Goal: Task Accomplishment & Management: Complete application form

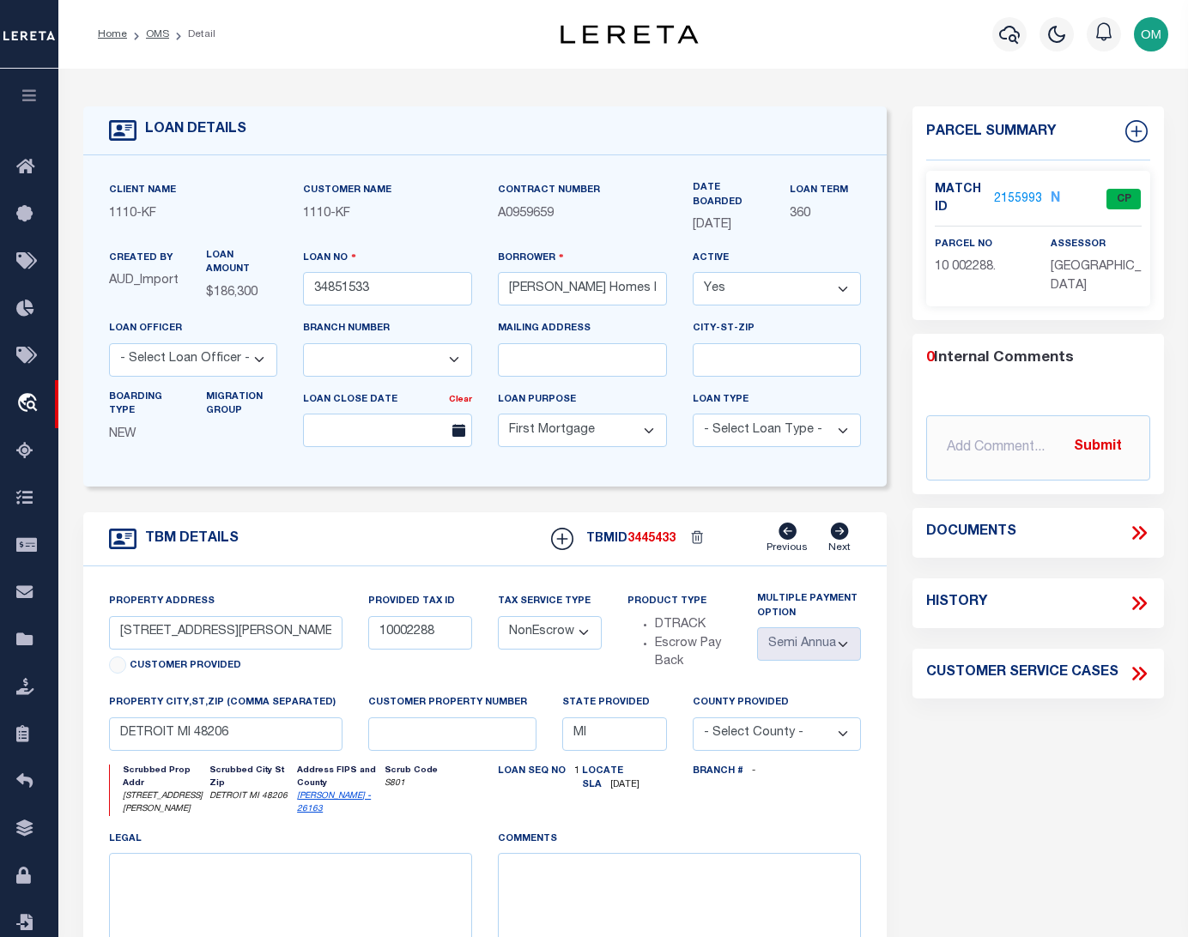
select select "3485"
select select "10"
select select "NonEscrow"
select select "2"
click at [1020, 197] on link "2155993" at bounding box center [1018, 200] width 48 height 18
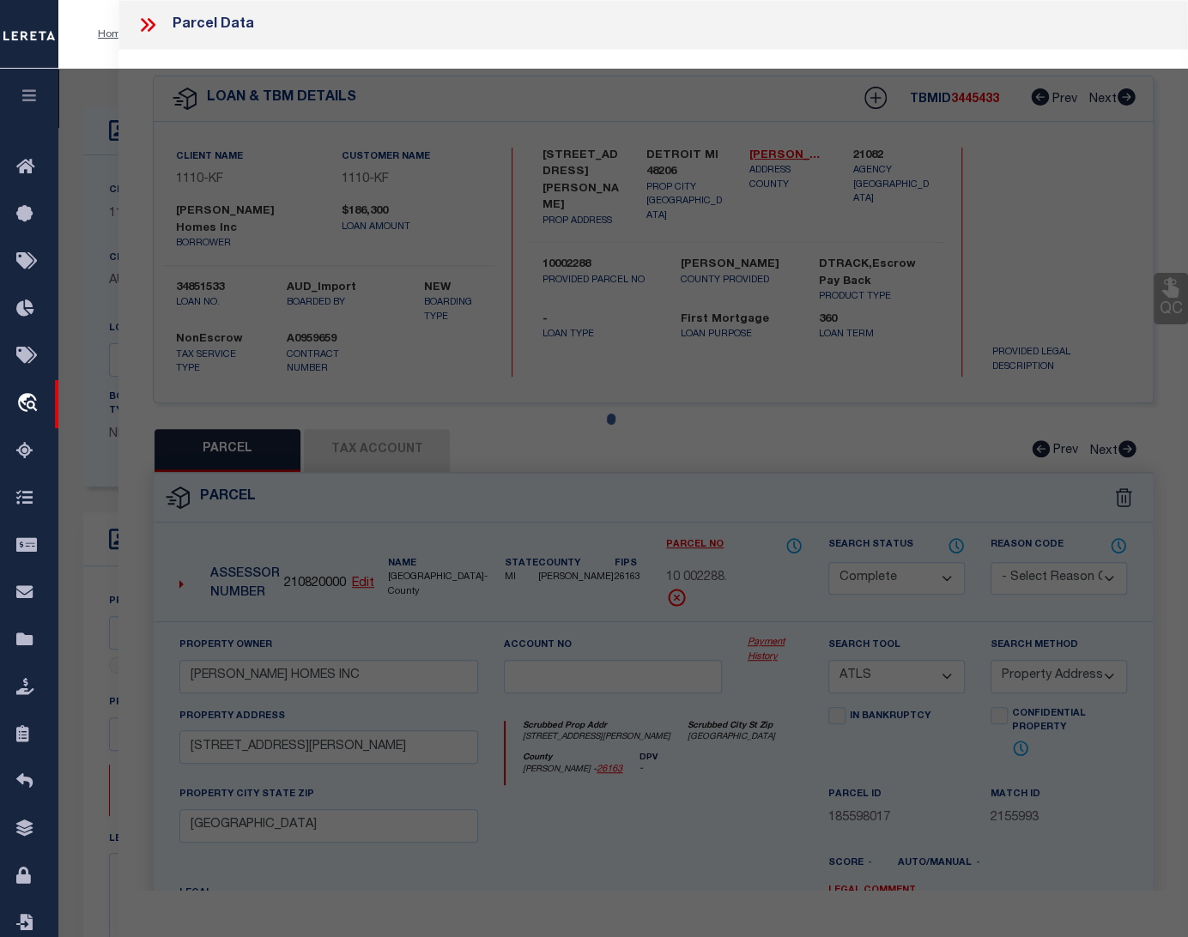
select select "AS"
select select
checkbox input "false"
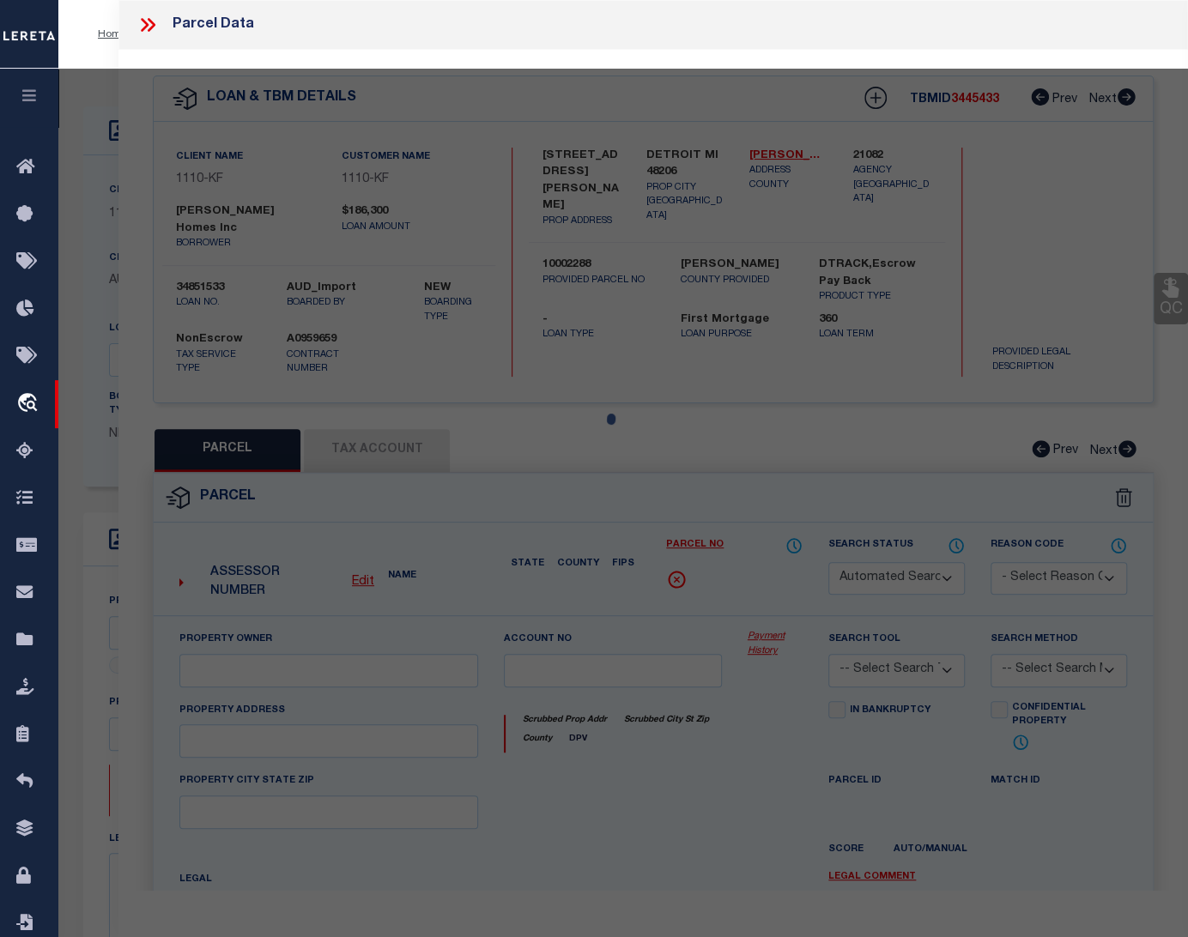
select select "CP"
type input "[PERSON_NAME] HOMES INC"
select select "ATL"
select select "ADD"
type input "[STREET_ADDRESS][PERSON_NAME]"
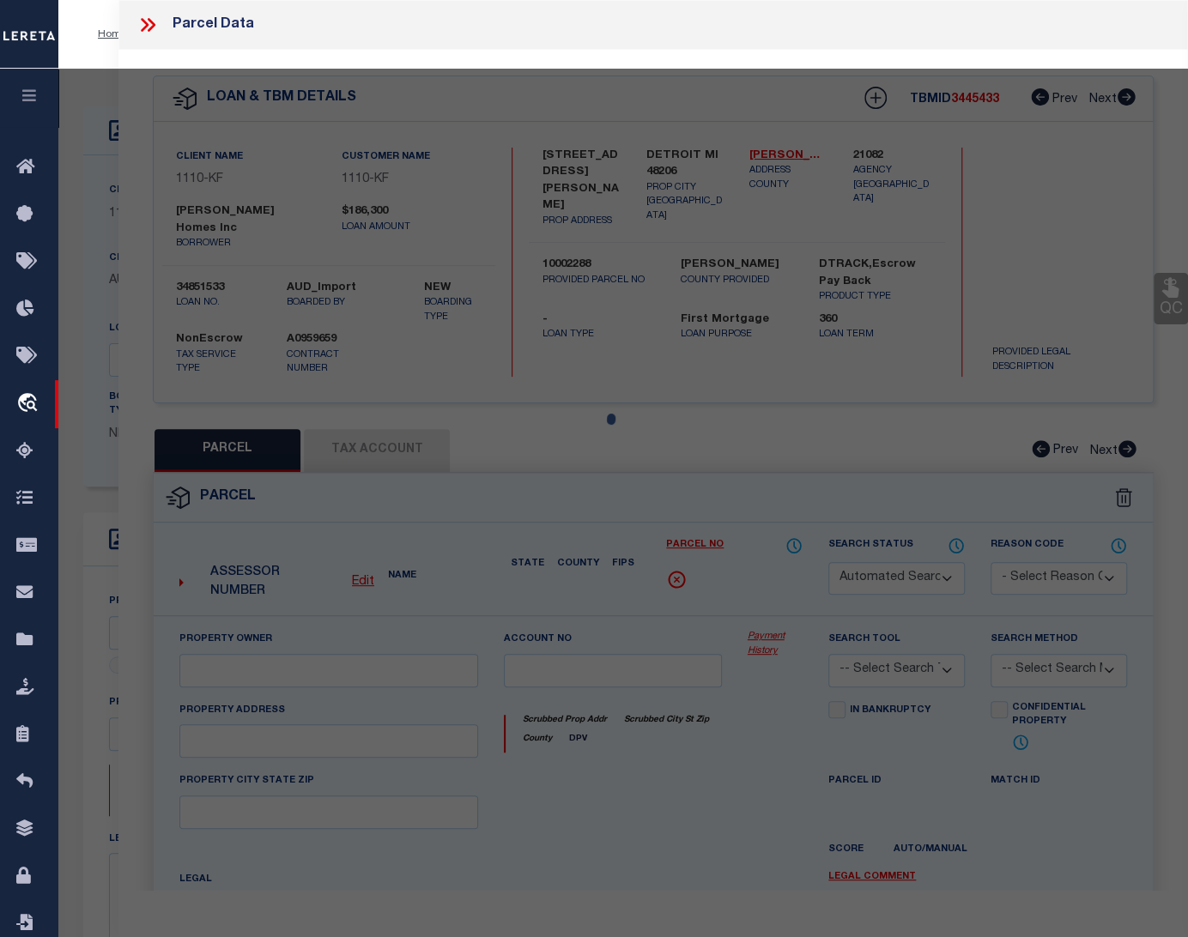
type input "[GEOGRAPHIC_DATA]"
type textarea "S [PERSON_NAME] 135 [PERSON_NAME] FARM SUB L32 P39-40 PLATS, W C R 10/99 35 X 1…"
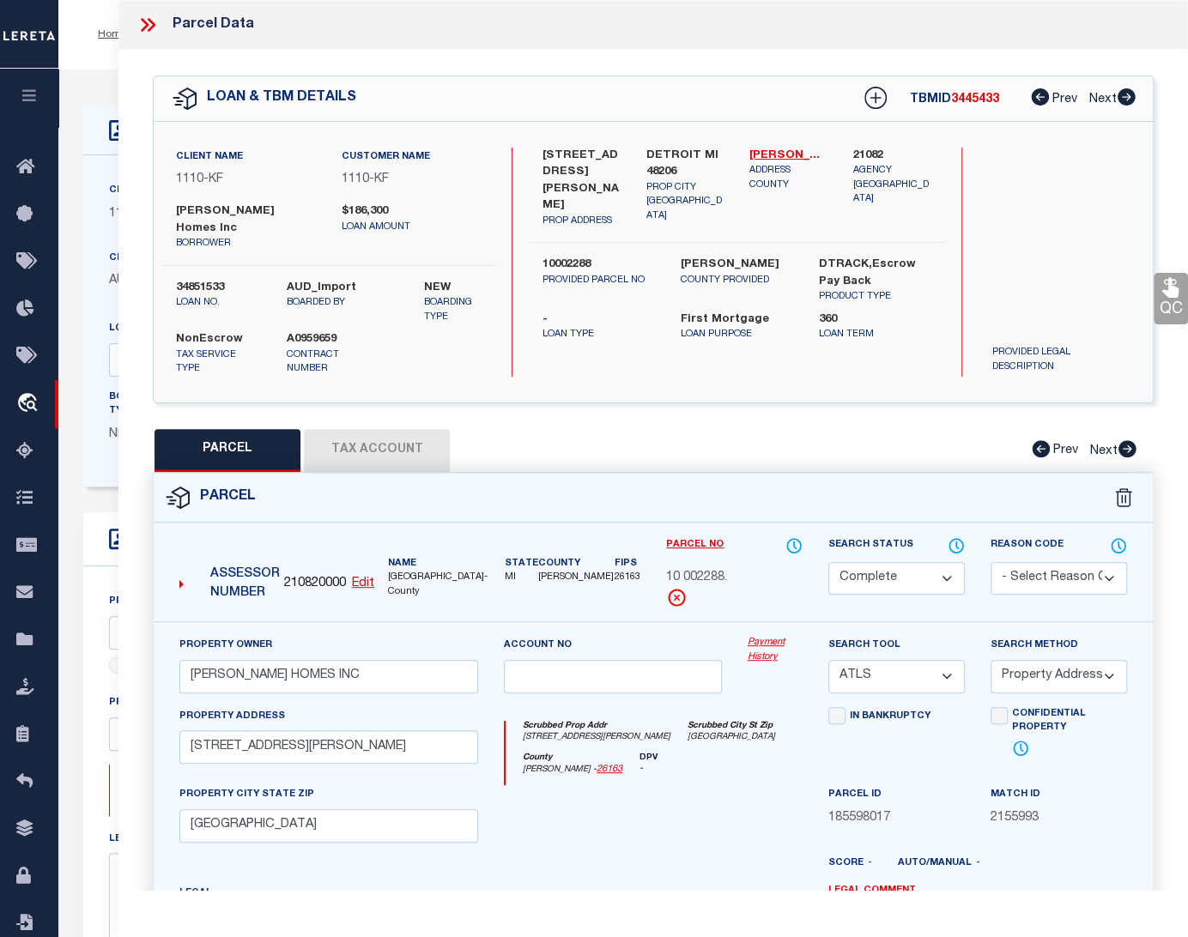
click at [378, 443] on button "Tax Account" at bounding box center [377, 450] width 146 height 43
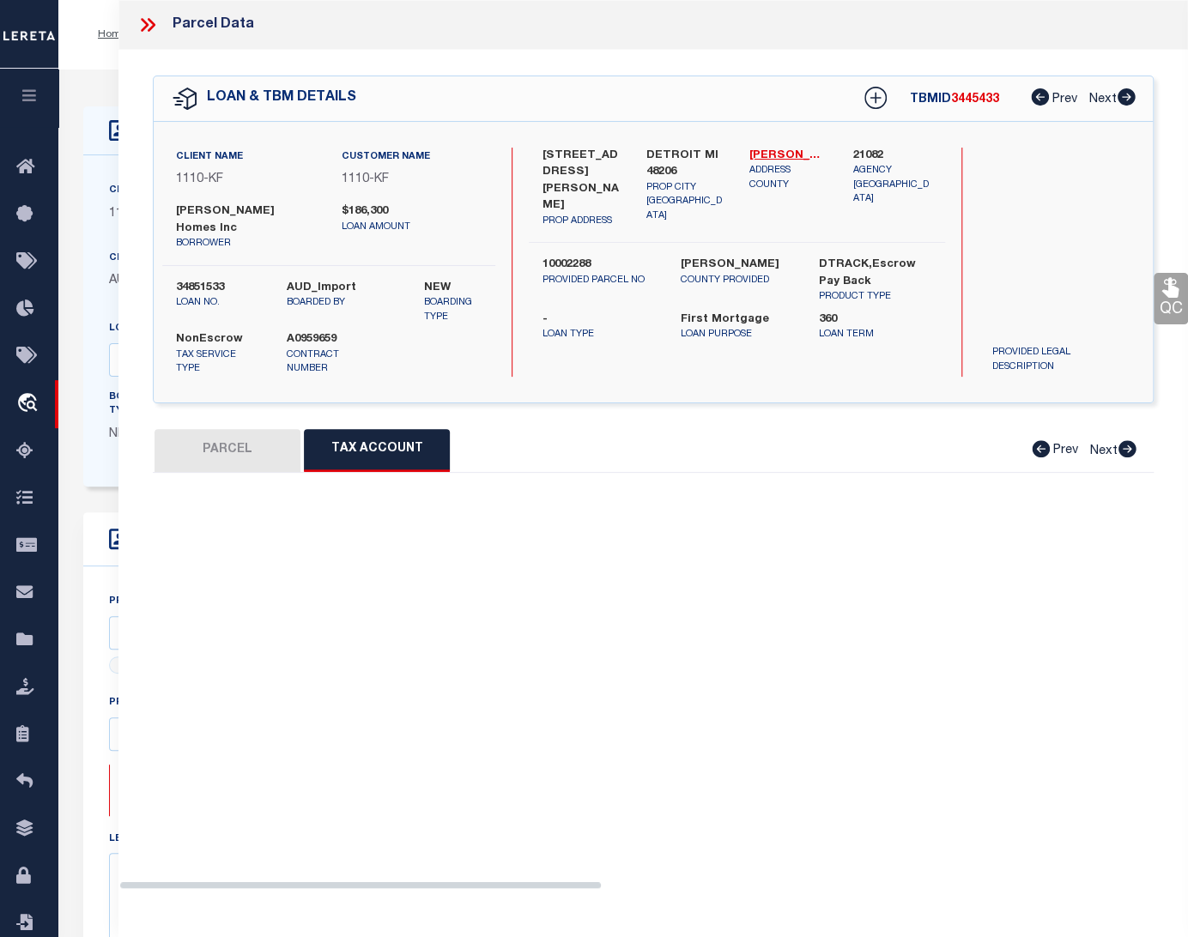
select select "100"
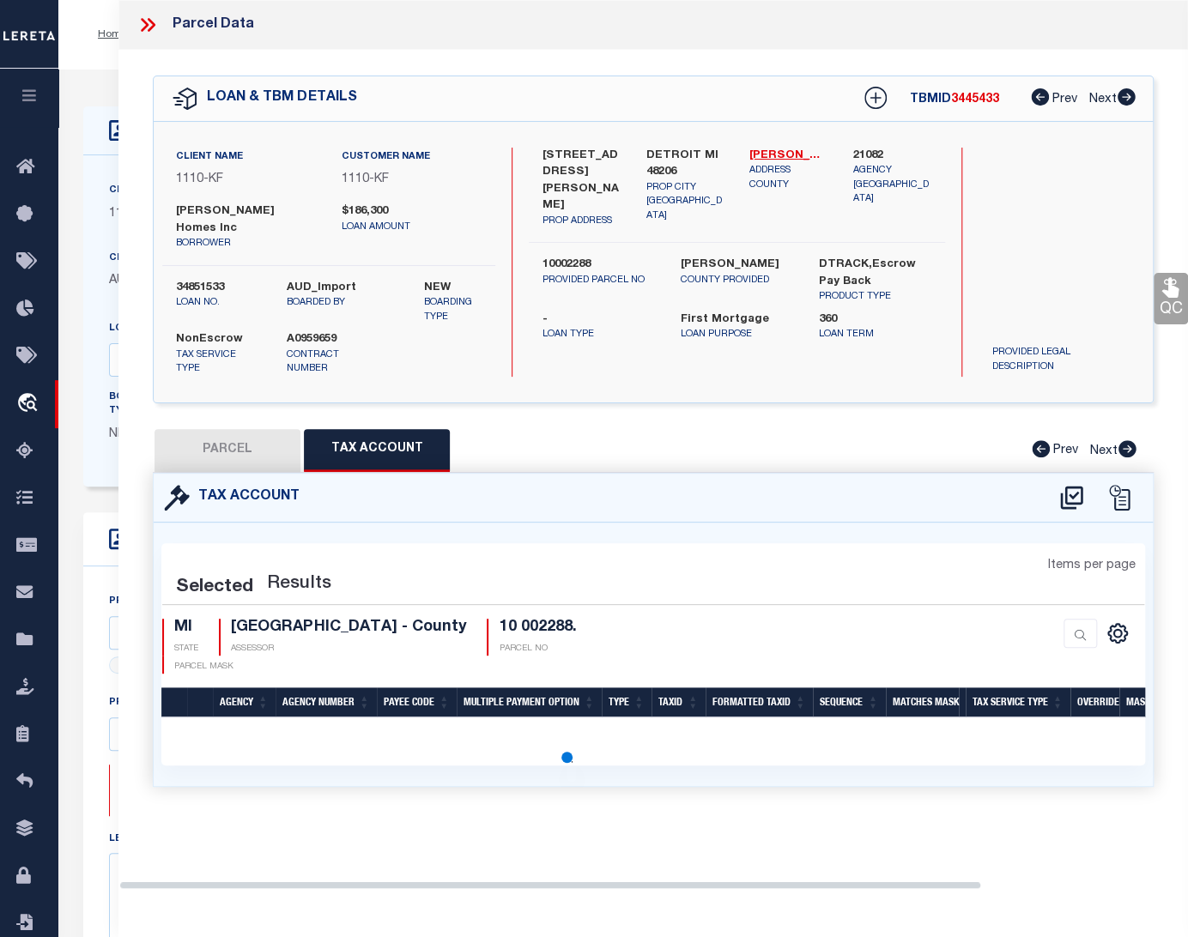
select select "100"
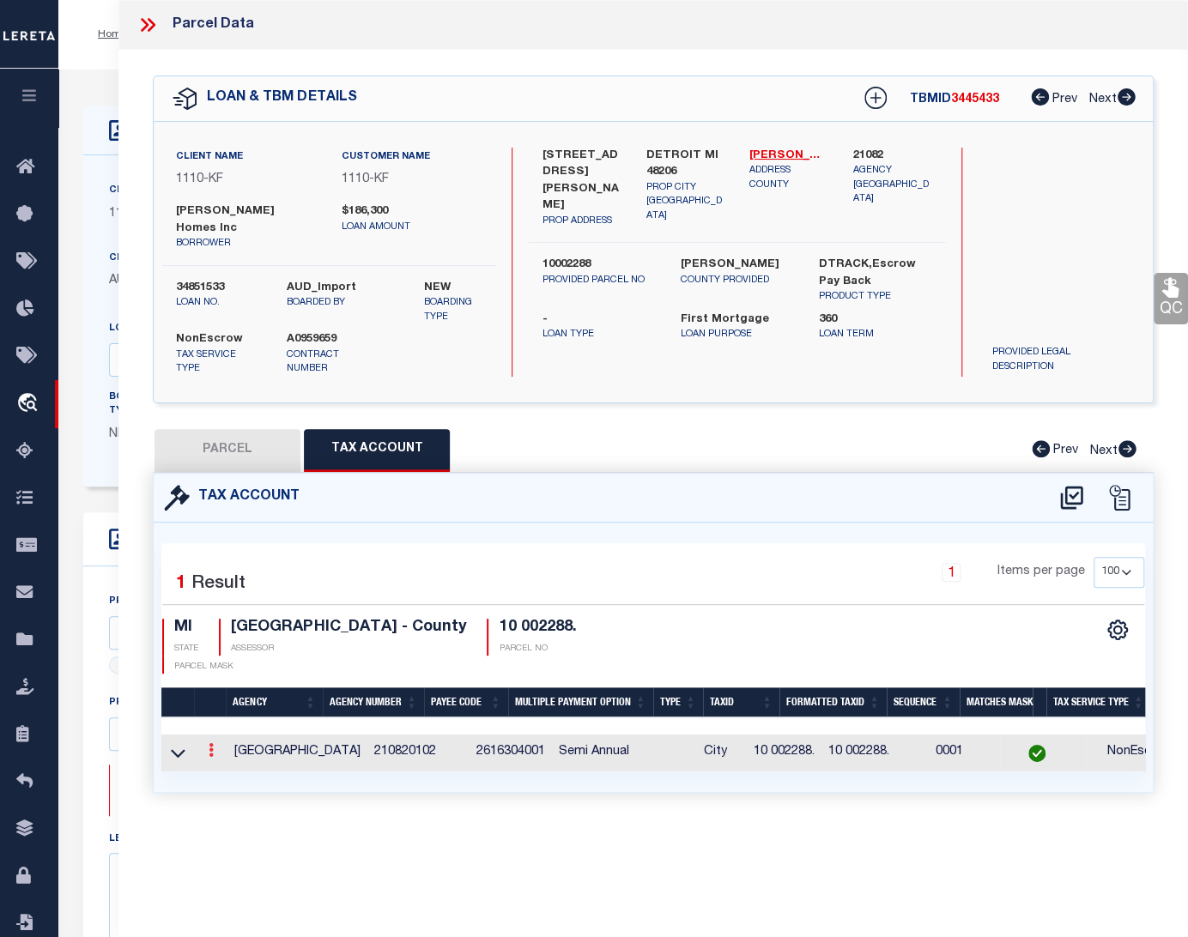
click at [215, 746] on link at bounding box center [211, 753] width 19 height 14
click at [212, 743] on icon at bounding box center [211, 750] width 5 height 14
